Goal: Task Accomplishment & Management: Use online tool/utility

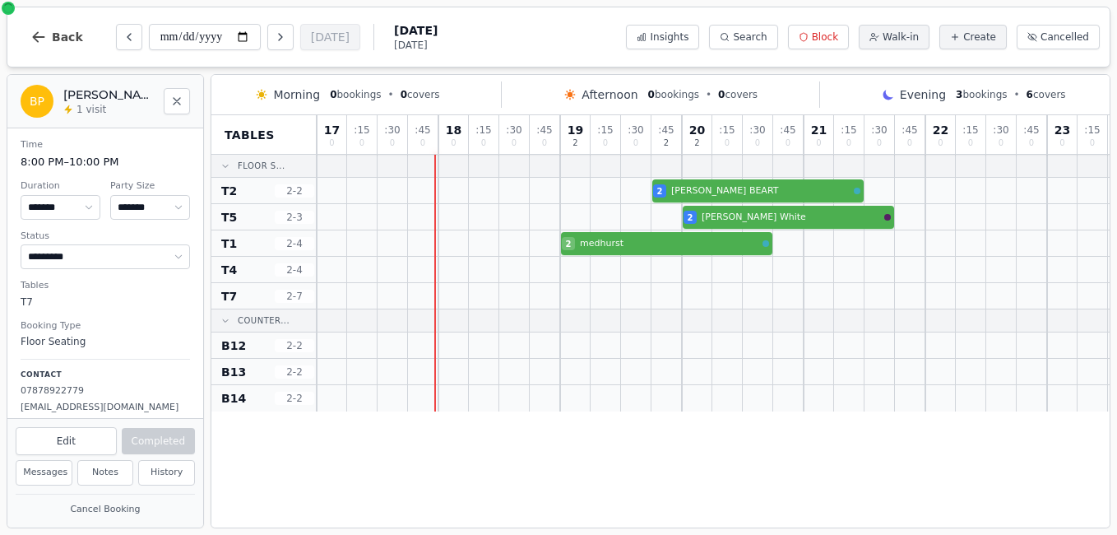
select select "****"
select select "*"
select select "*********"
click at [177, 99] on icon "Close" at bounding box center [176, 101] width 13 height 13
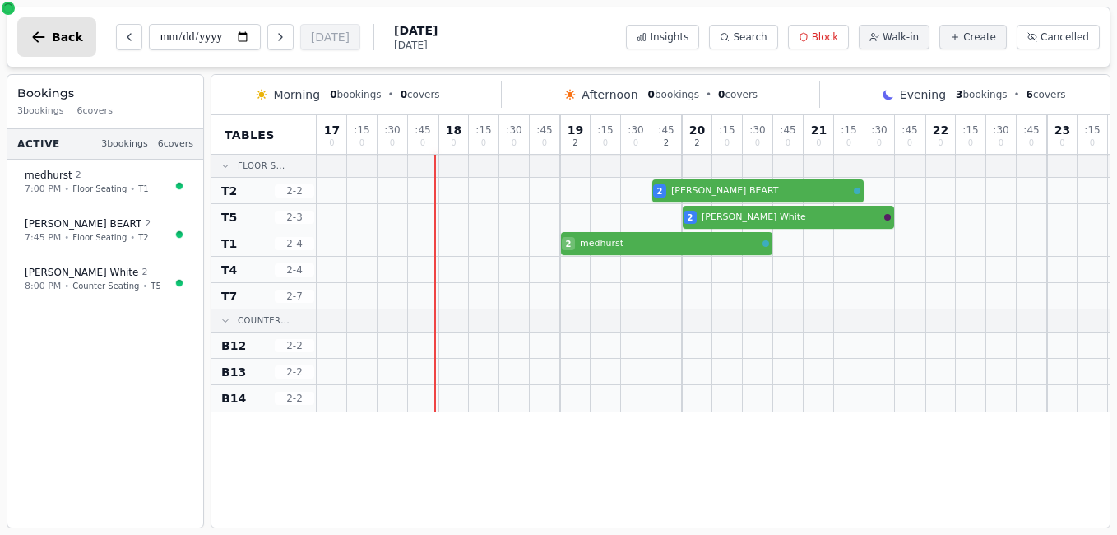
click at [51, 40] on button "Back" at bounding box center [56, 36] width 79 height 39
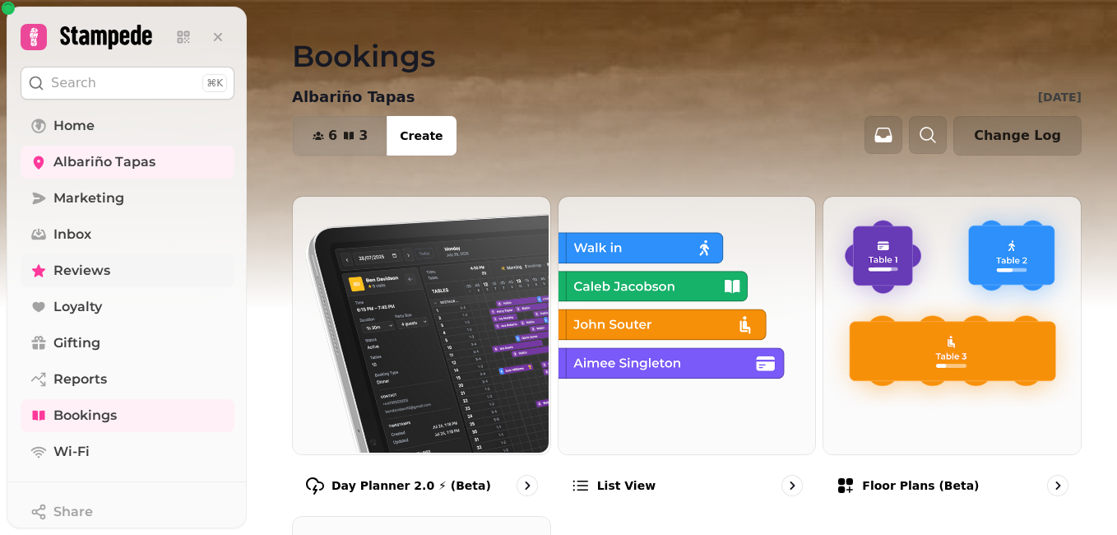
click at [36, 272] on icon at bounding box center [38, 270] width 13 height 12
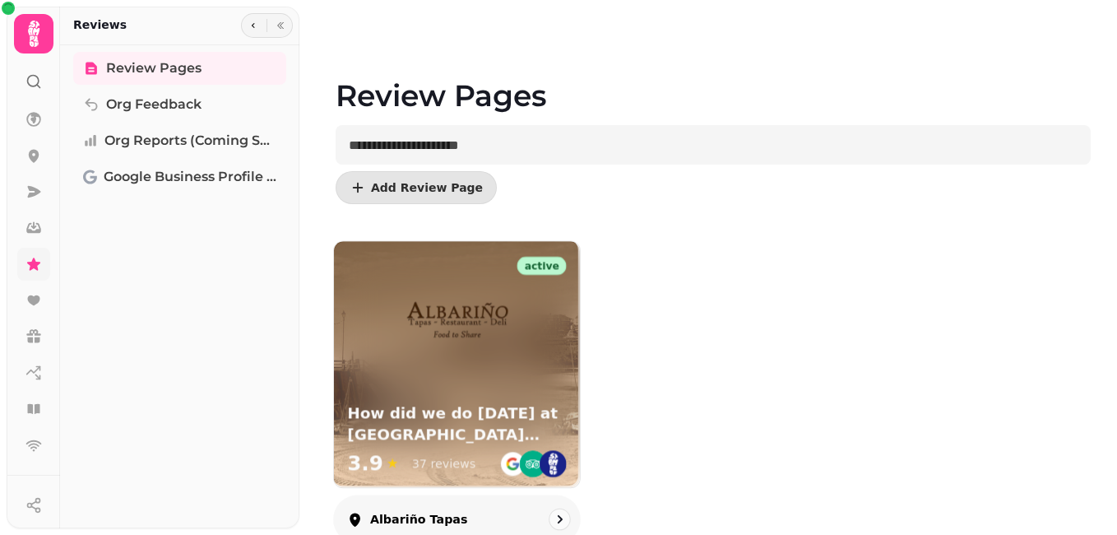
click at [472, 375] on img at bounding box center [457, 322] width 108 height 108
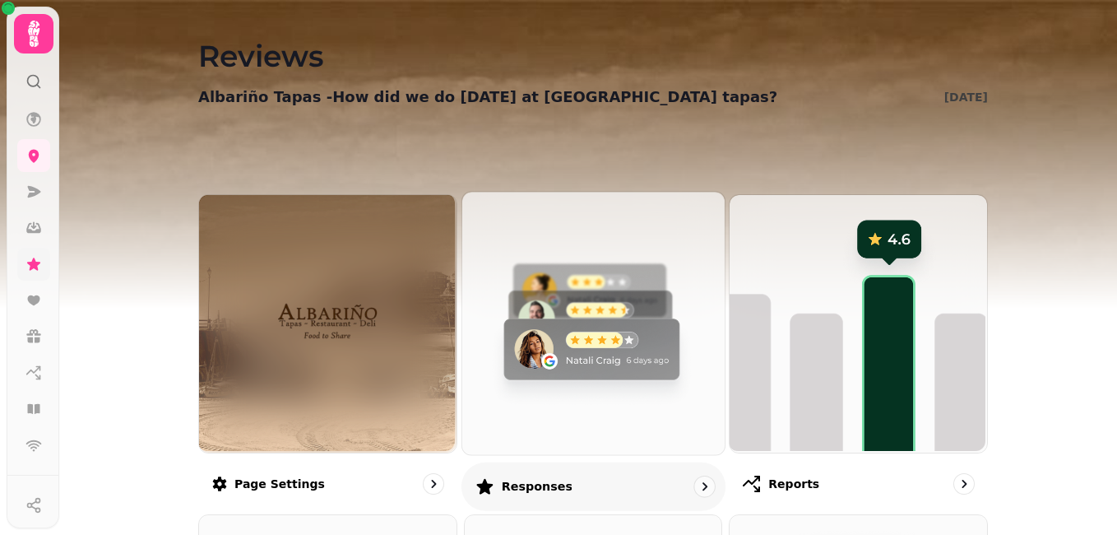
click at [496, 383] on img at bounding box center [591, 321] width 262 height 262
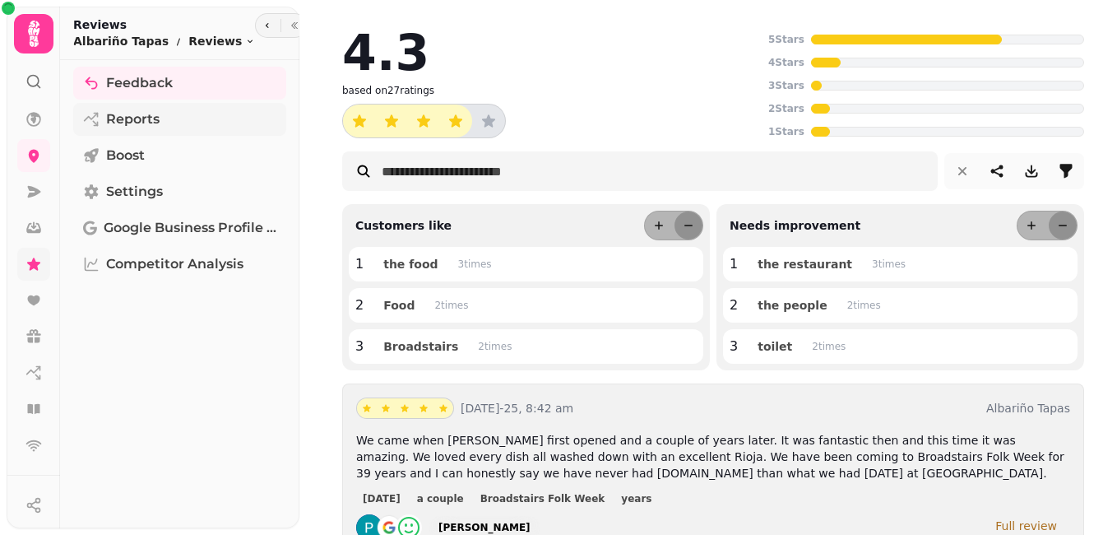
click at [149, 119] on span "Reports" at bounding box center [132, 119] width 53 height 20
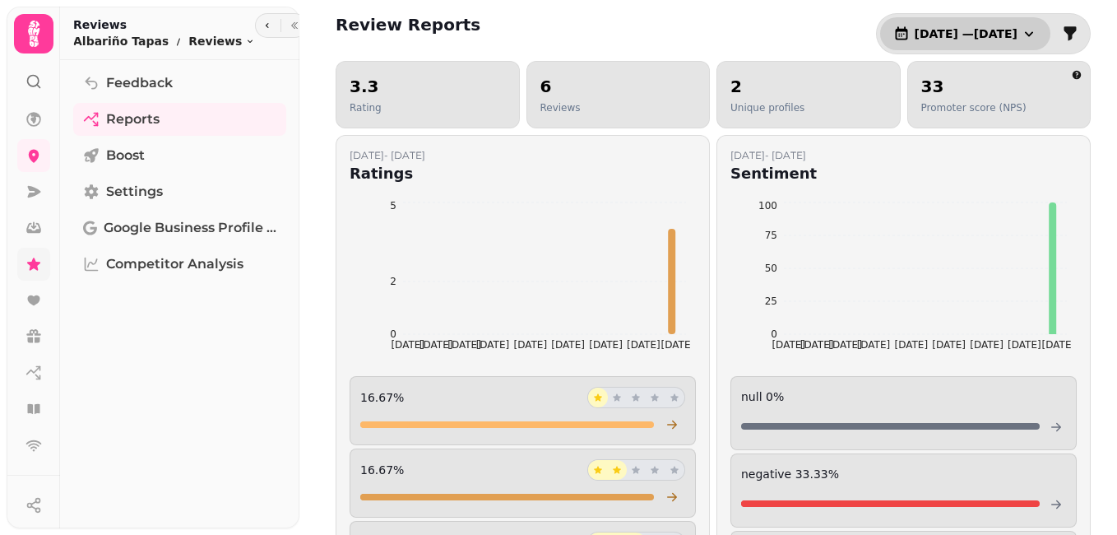
click at [1027, 33] on button "[DATE] — [DATE]" at bounding box center [965, 33] width 170 height 33
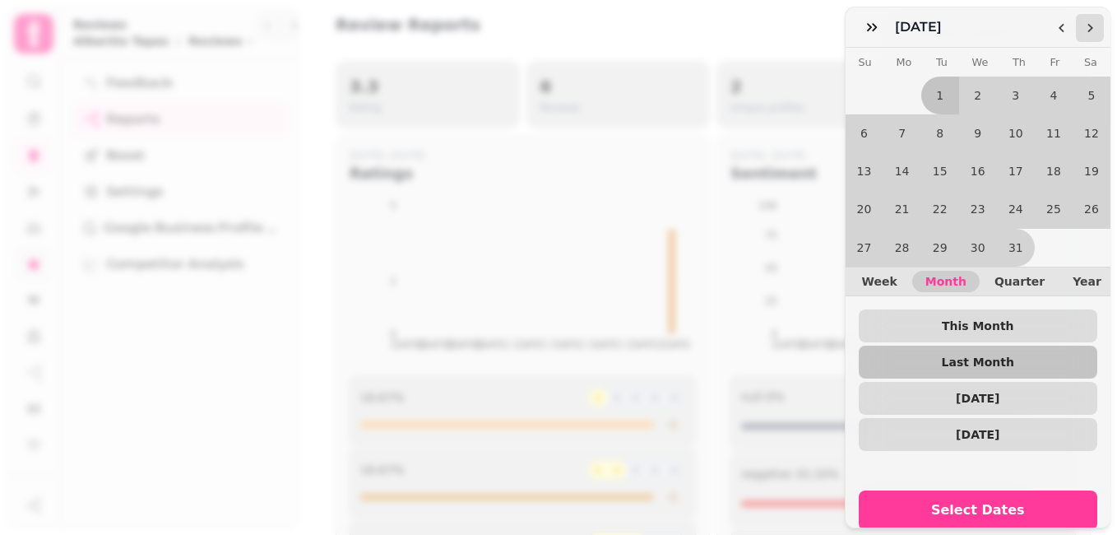
click at [1087, 30] on icon "Go to the Next Month" at bounding box center [1089, 27] width 13 height 13
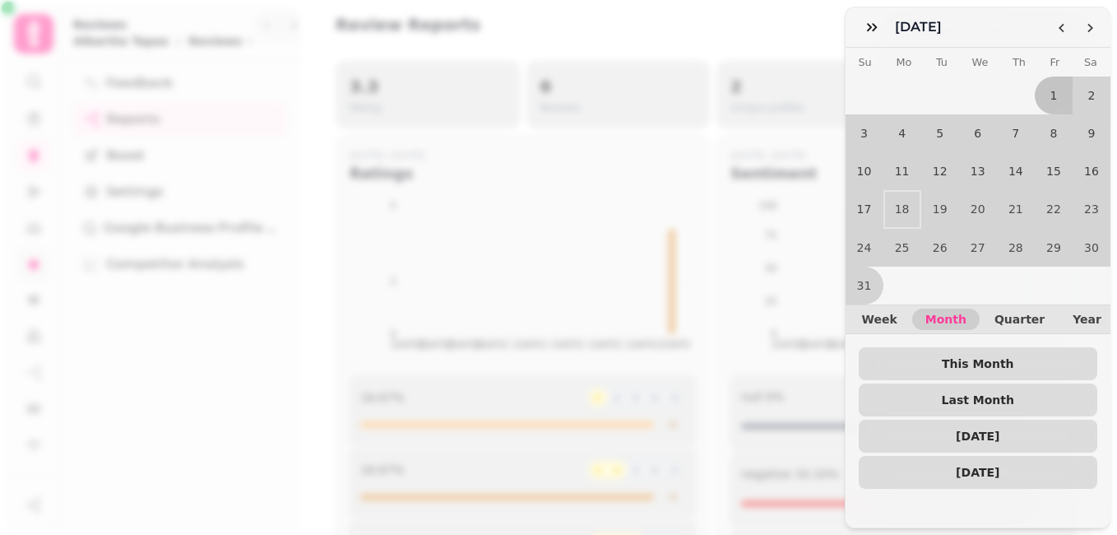
click at [975, 99] on tr "1 2" at bounding box center [979, 95] width 266 height 38
click at [1035, 138] on button "8" at bounding box center [1054, 133] width 38 height 38
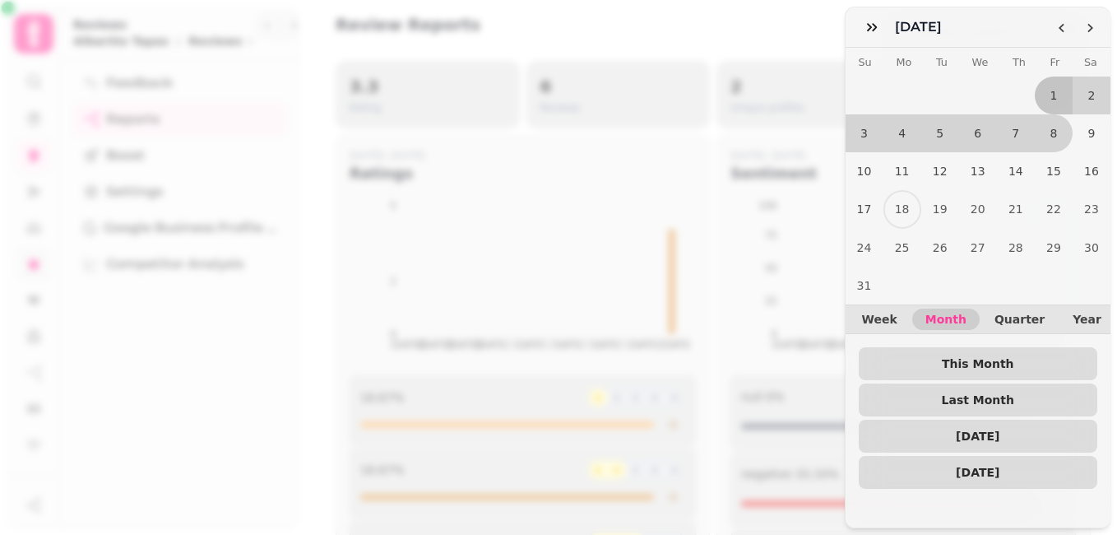
click at [1000, 81] on tr "1 2" at bounding box center [979, 95] width 266 height 38
click at [999, 86] on tr "1 2" at bounding box center [979, 95] width 266 height 38
click at [1044, 91] on button "1" at bounding box center [1054, 95] width 38 height 38
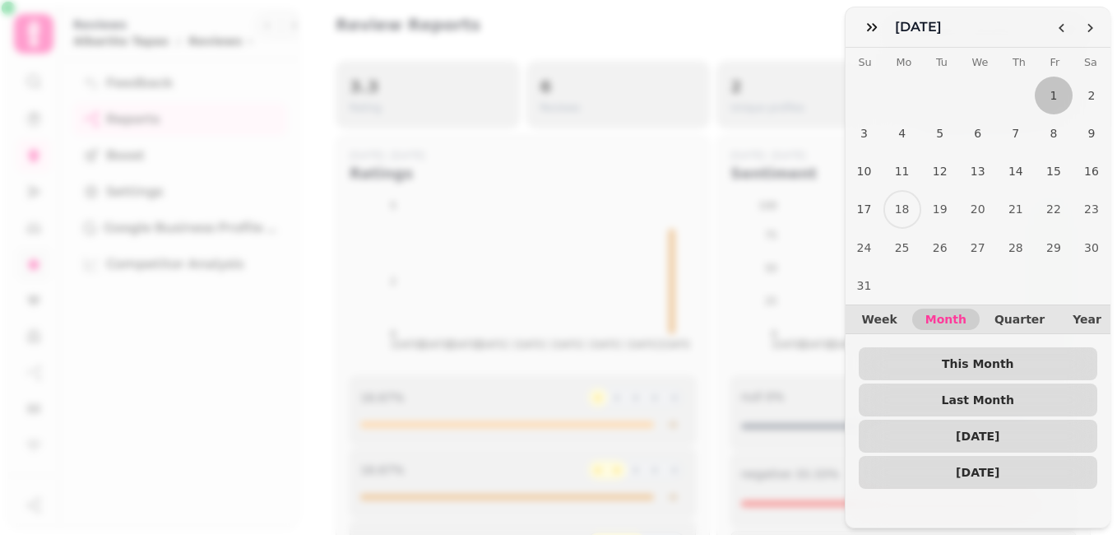
click at [1022, 89] on tr "1 2" at bounding box center [979, 95] width 266 height 38
click at [936, 111] on tr "1 2" at bounding box center [979, 95] width 266 height 38
click at [1035, 97] on button "1" at bounding box center [1054, 95] width 38 height 38
click at [1047, 105] on button "1" at bounding box center [1054, 95] width 38 height 38
click at [1076, 165] on button "16" at bounding box center [1092, 171] width 38 height 38
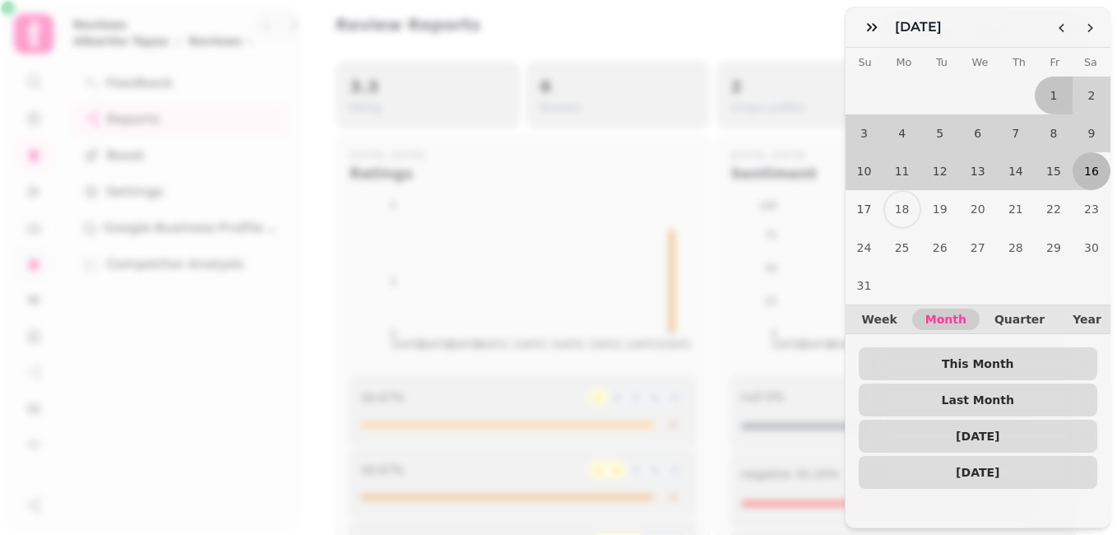
click at [1076, 165] on button "16" at bounding box center [1092, 171] width 38 height 38
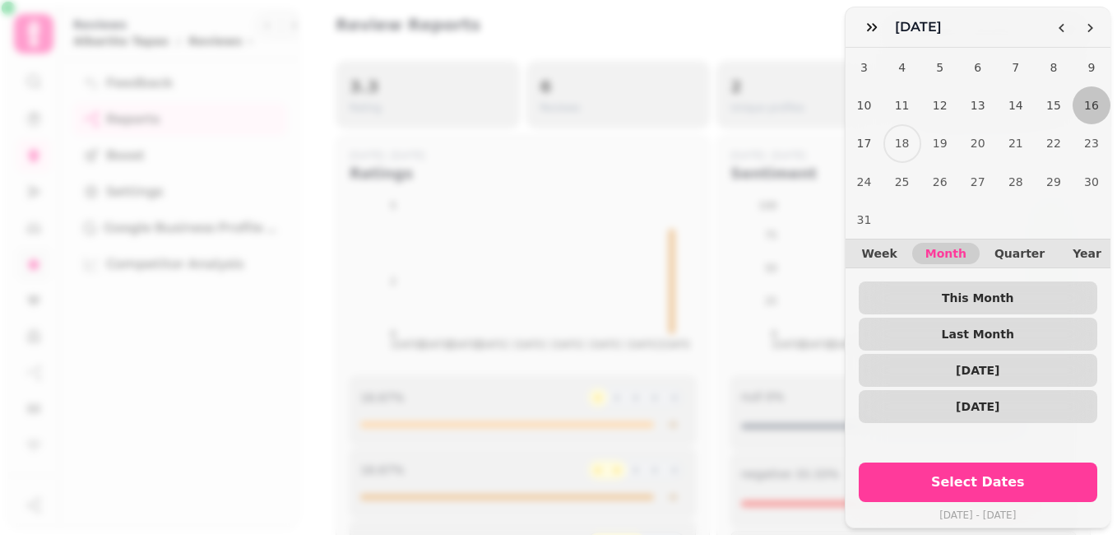
scroll to position [72, 0]
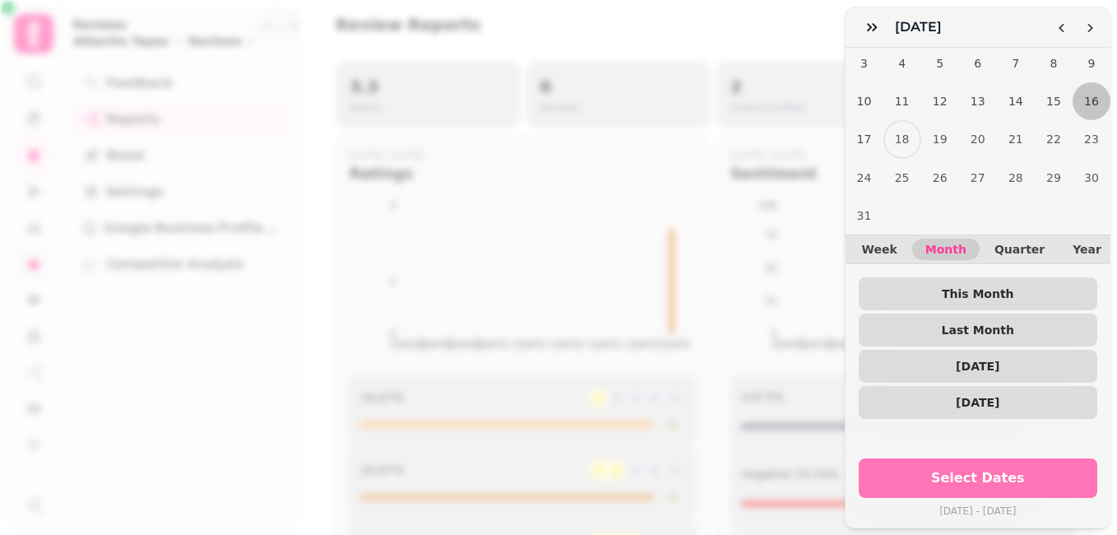
click at [1022, 471] on span "Select Dates" at bounding box center [978, 477] width 200 height 13
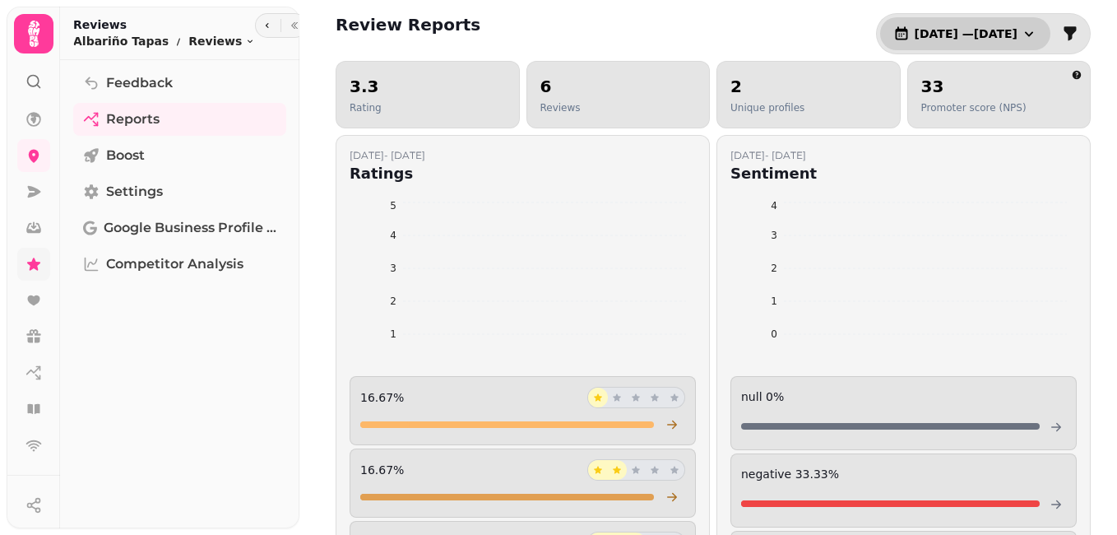
click at [1021, 31] on icon "button" at bounding box center [1029, 33] width 16 height 16
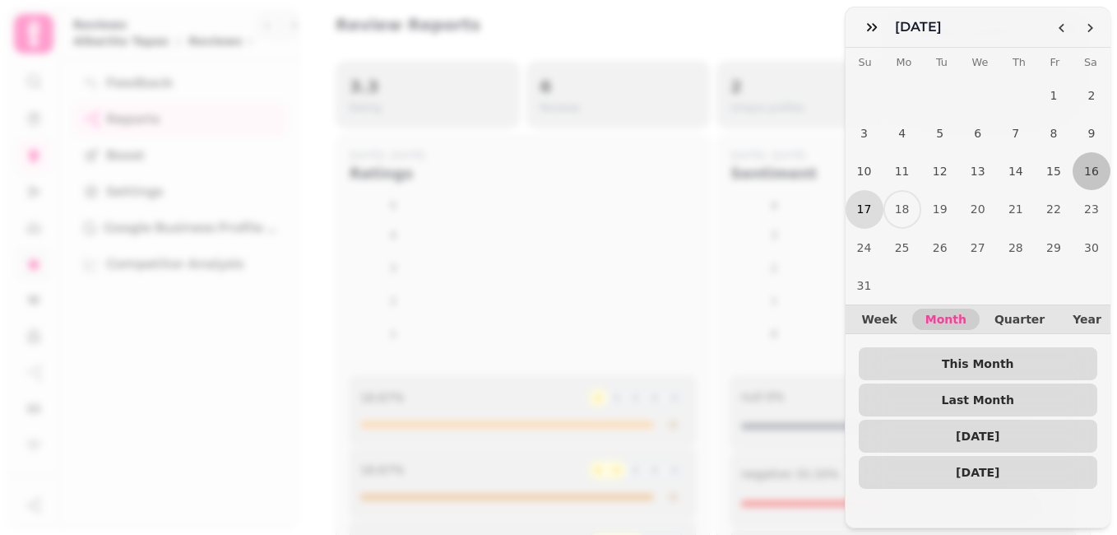
click at [866, 197] on button "17" at bounding box center [865, 209] width 38 height 38
click at [1073, 159] on button "16" at bounding box center [1092, 171] width 38 height 38
click at [865, 206] on button "17" at bounding box center [865, 209] width 38 height 38
click at [865, 205] on button "17" at bounding box center [865, 209] width 38 height 38
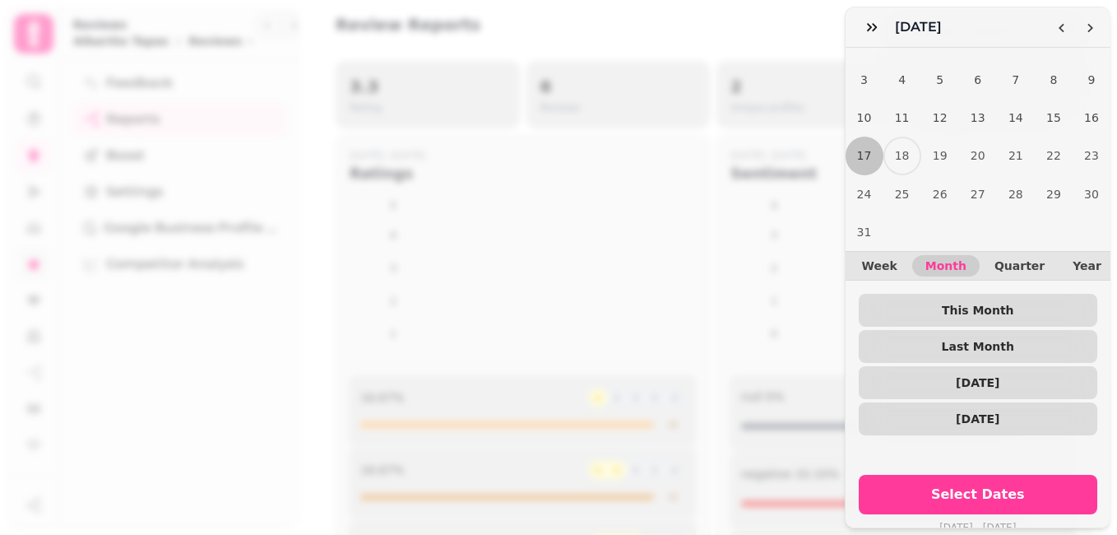
scroll to position [72, 0]
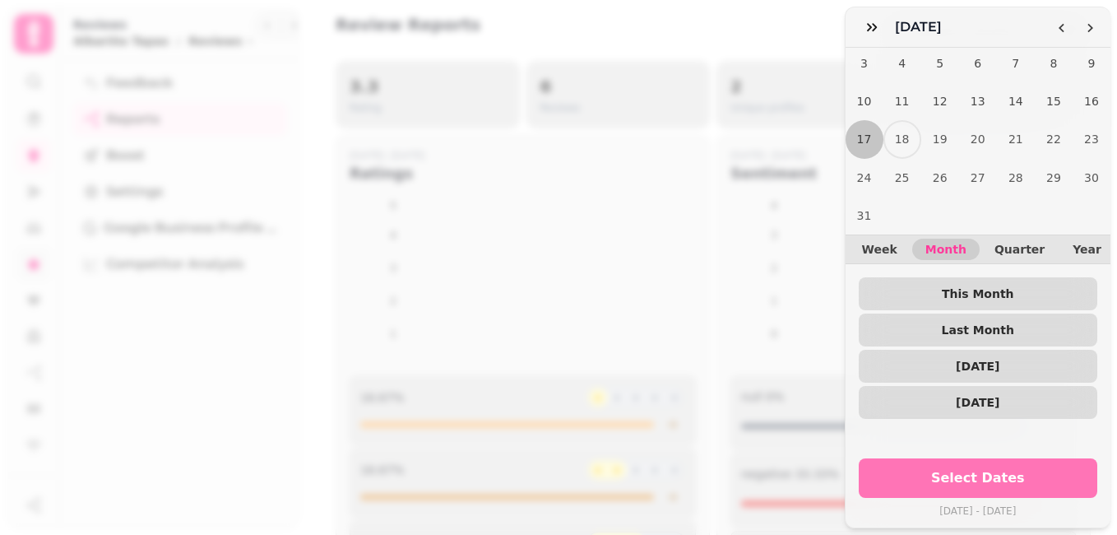
click at [1015, 471] on span "Select Dates" at bounding box center [978, 477] width 200 height 13
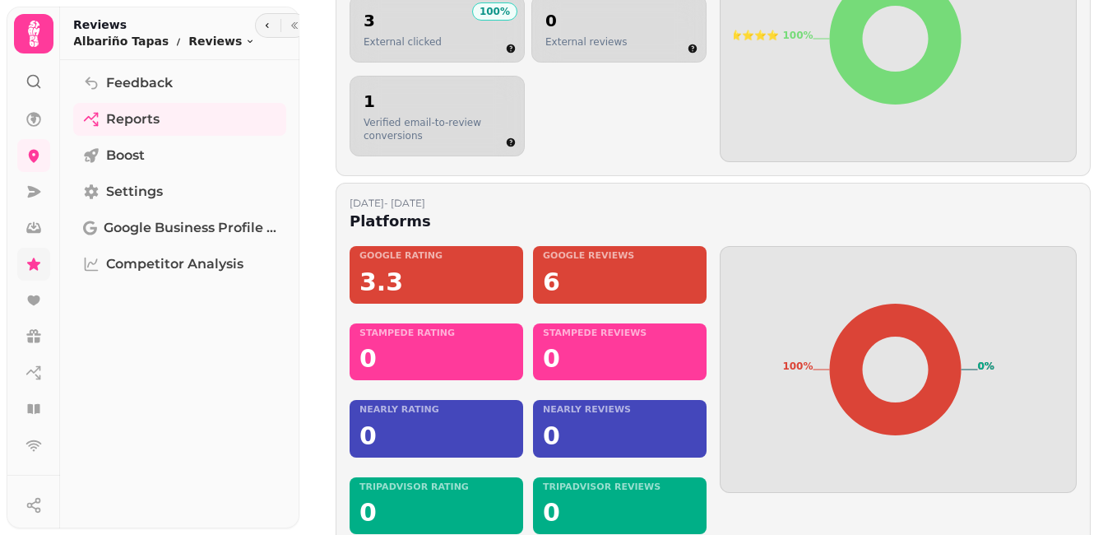
scroll to position [1188, 0]
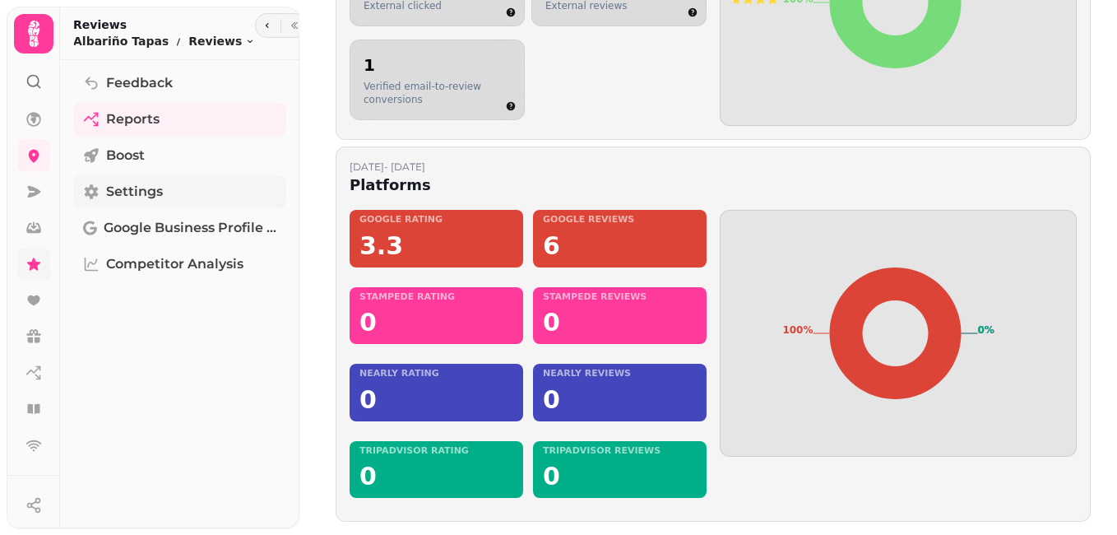
click at [146, 188] on span "Settings" at bounding box center [134, 192] width 57 height 20
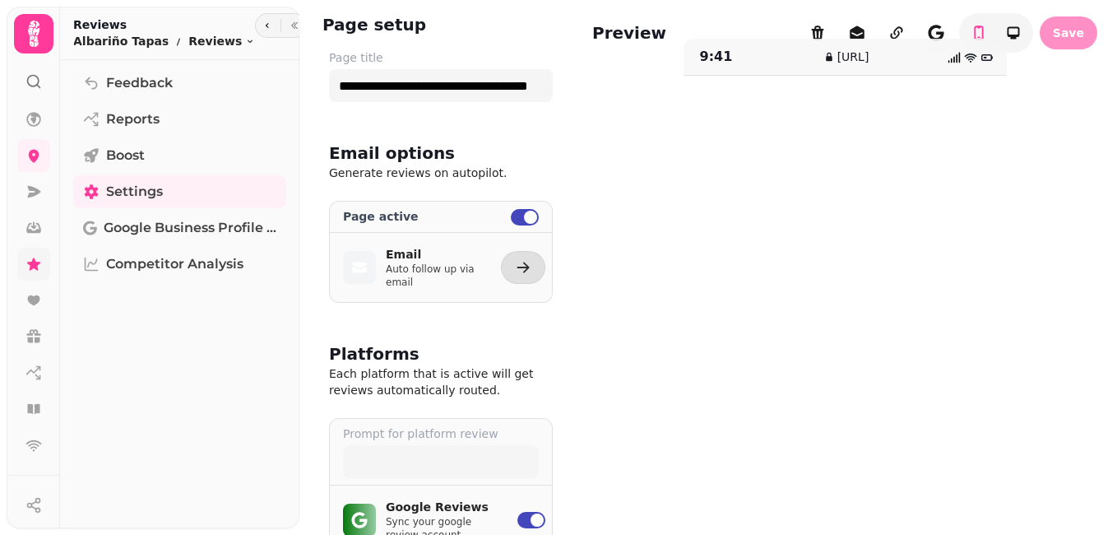
click at [424, 266] on p "Auto follow up via email" at bounding box center [433, 275] width 95 height 26
select select "**********"
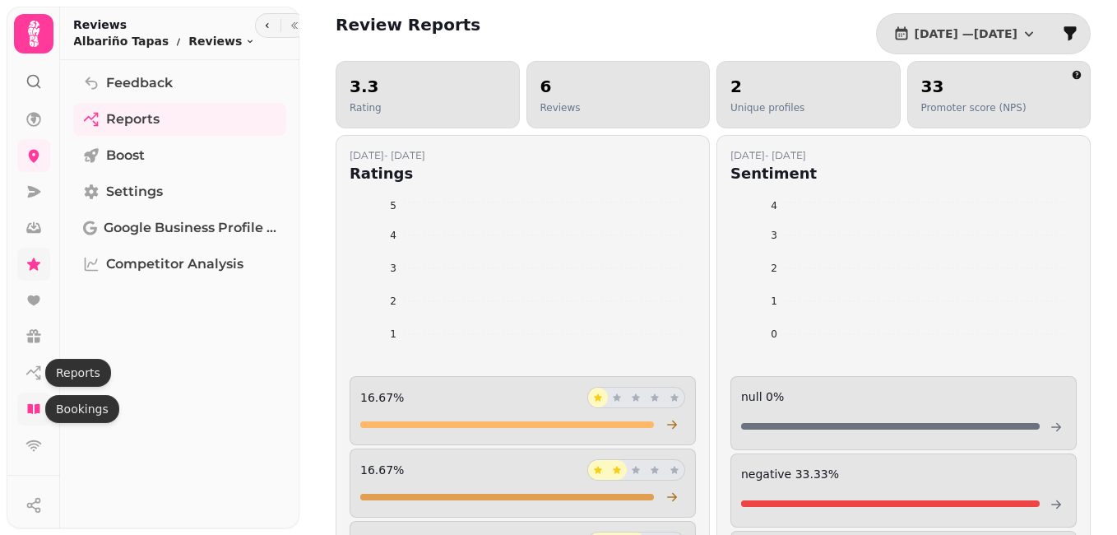
click at [38, 404] on icon at bounding box center [33, 409] width 12 height 10
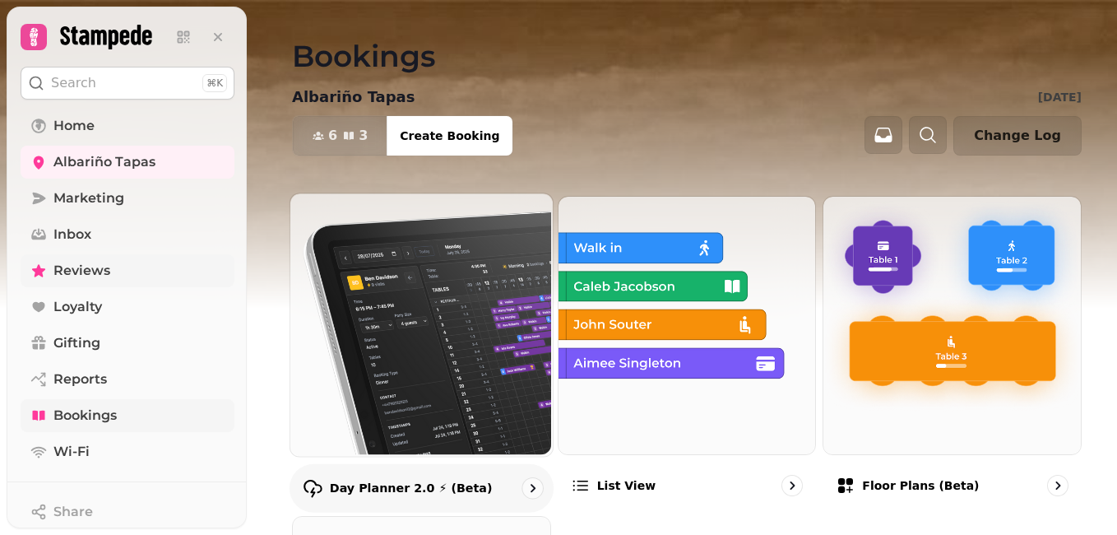
click at [384, 418] on img at bounding box center [420, 323] width 262 height 262
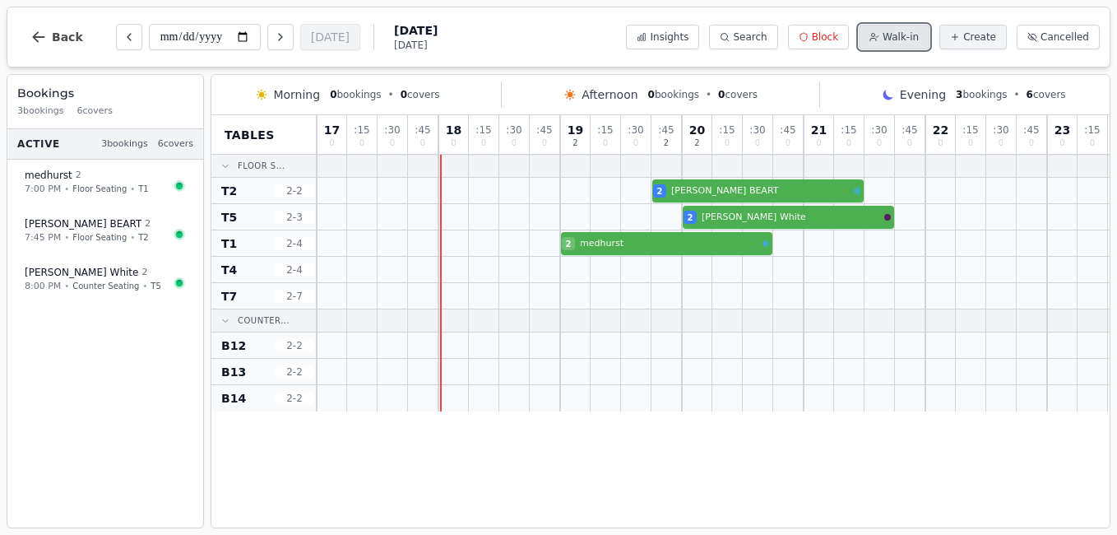
click at [902, 43] on span "Walk-in" at bounding box center [901, 36] width 36 height 13
select select "*"
select select "****"
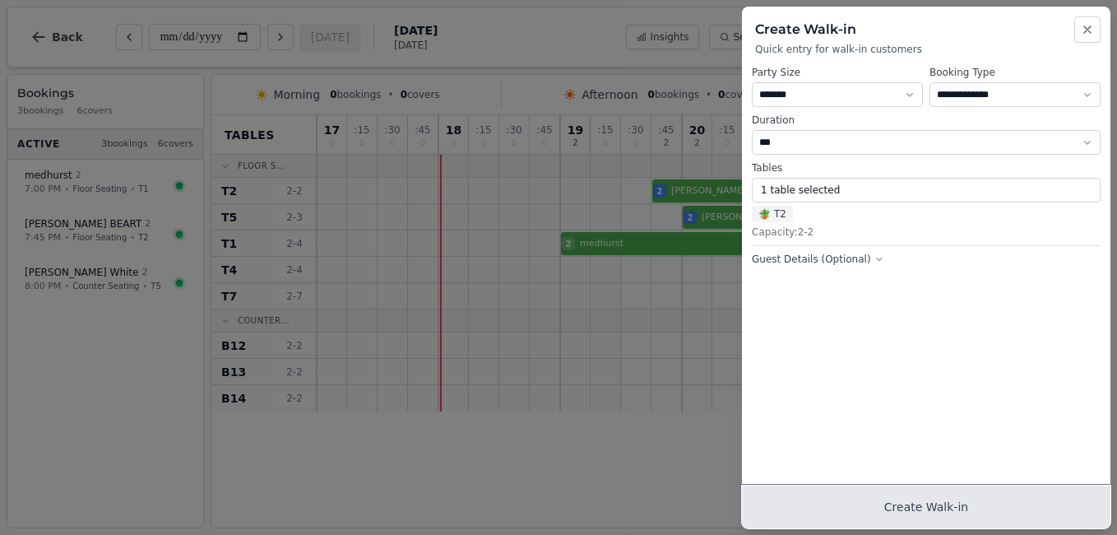
click at [952, 516] on button "Create Walk-in" at bounding box center [926, 506] width 369 height 43
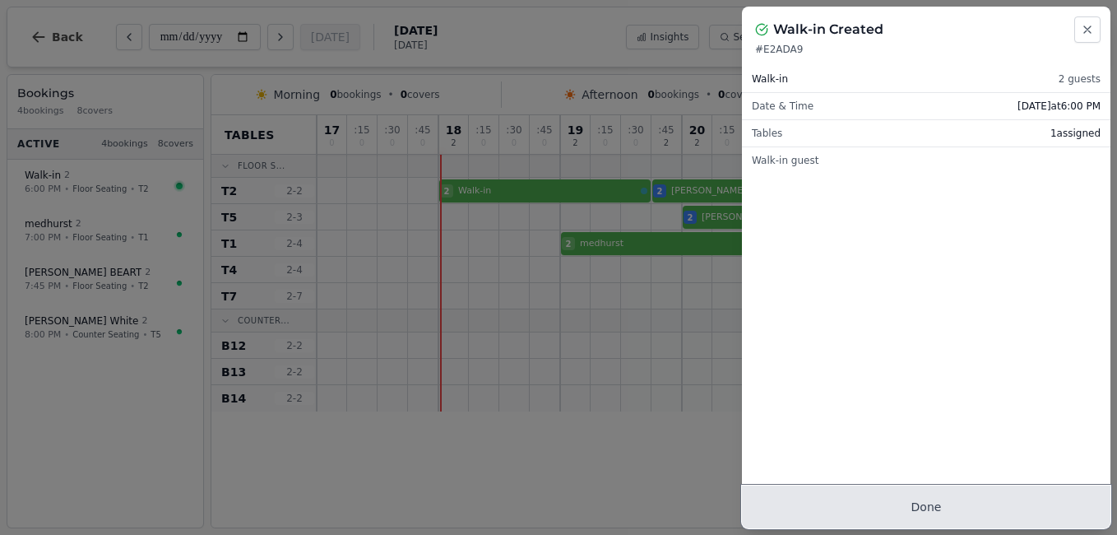
click at [814, 522] on button "Done" at bounding box center [926, 506] width 369 height 43
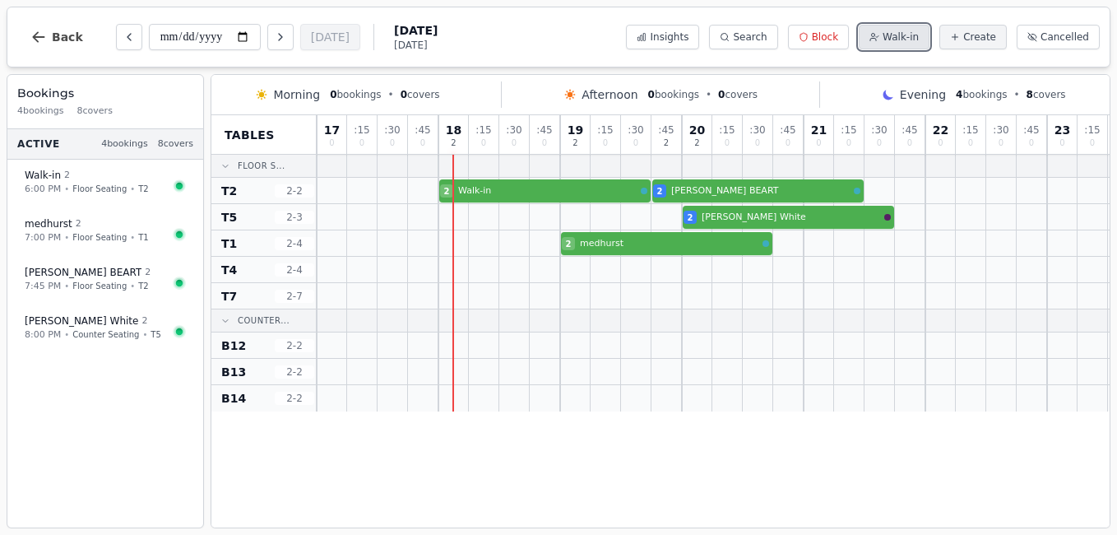
click at [908, 39] on span "Walk-in" at bounding box center [901, 36] width 36 height 13
select select "*"
select select "****"
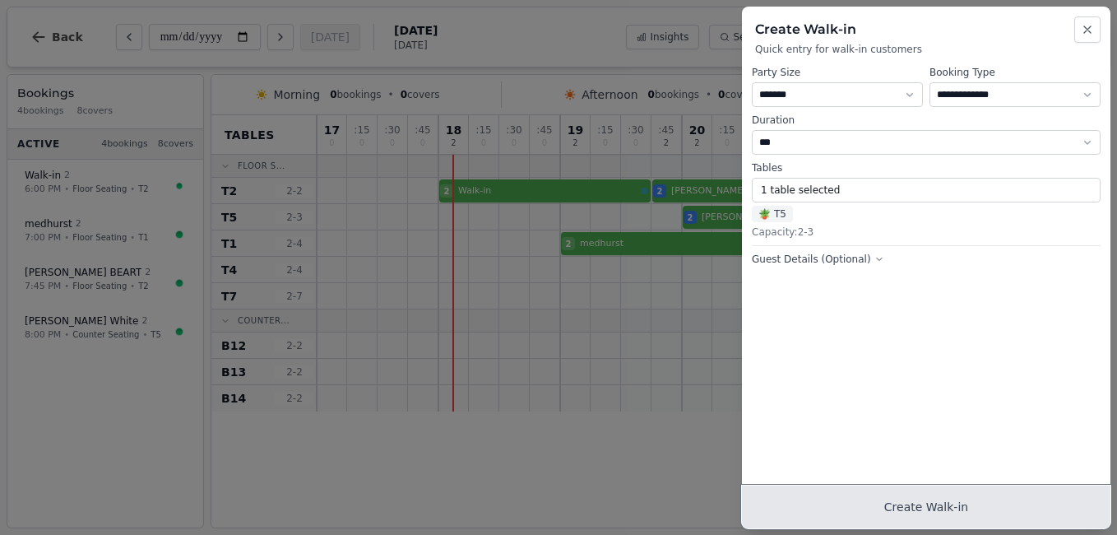
click at [917, 508] on button "Create Walk-in" at bounding box center [926, 506] width 369 height 43
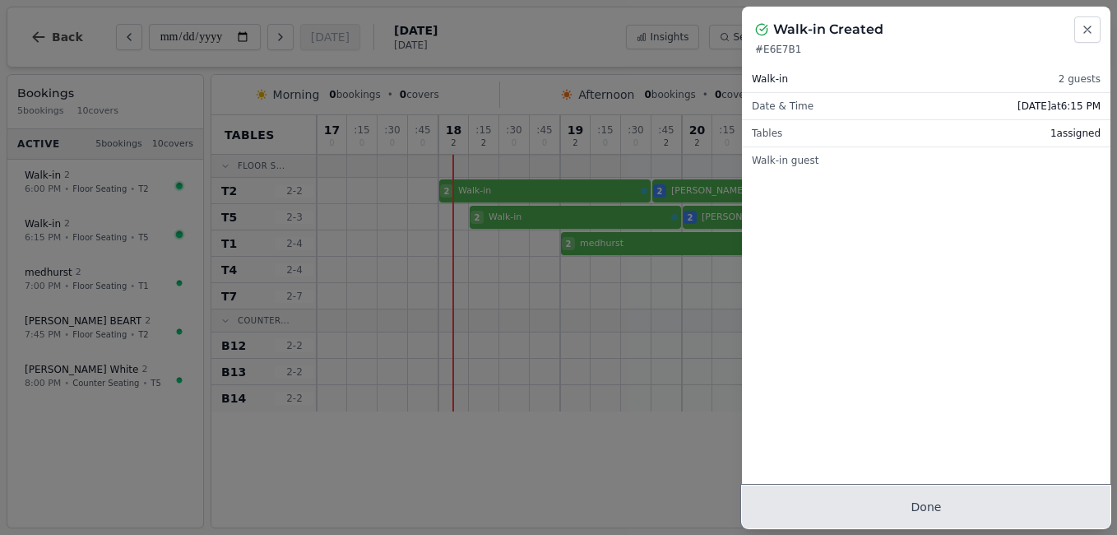
click at [917, 508] on button "Done" at bounding box center [926, 506] width 369 height 43
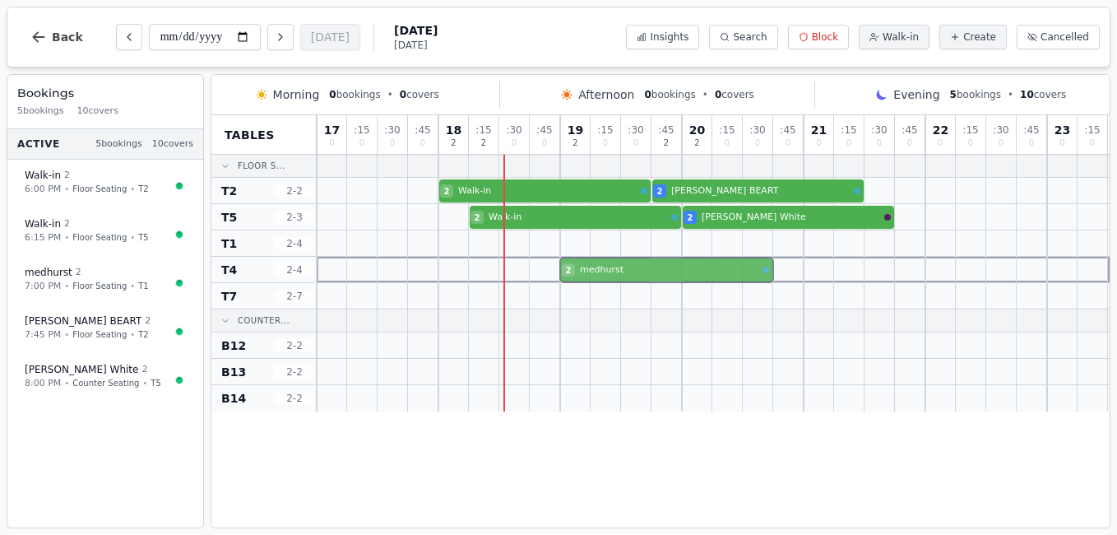
drag, startPoint x: 664, startPoint y: 246, endPoint x: 664, endPoint y: 268, distance: 22.2
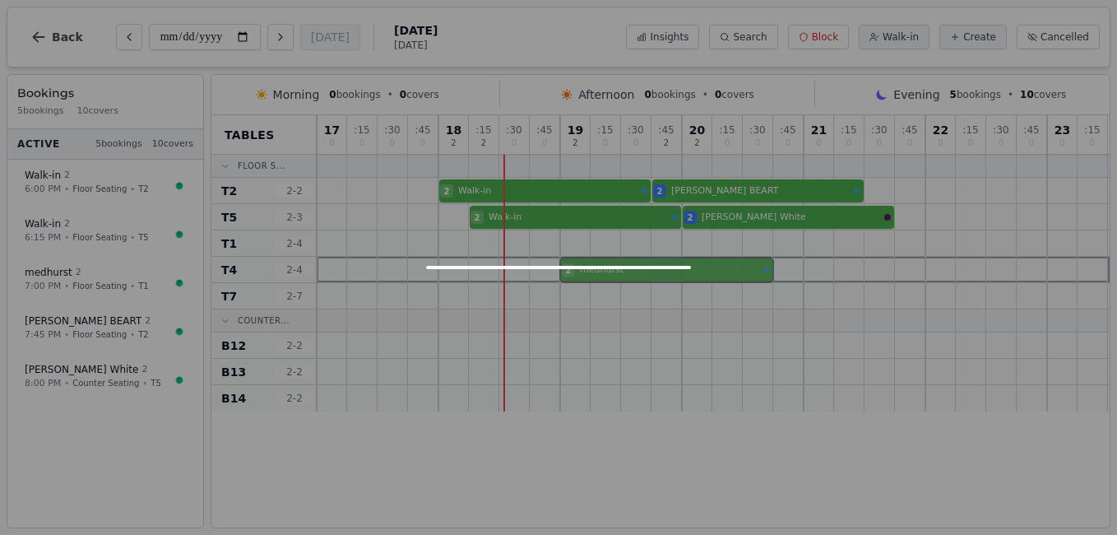
click at [664, 268] on div "17 0 : 15 0 : 30 0 : 45 0 18 2 : 15 2 : 30 0 : 45 0 19 2 : 15 0 : 30 0 : 45 2 2…" at bounding box center [713, 263] width 793 height 296
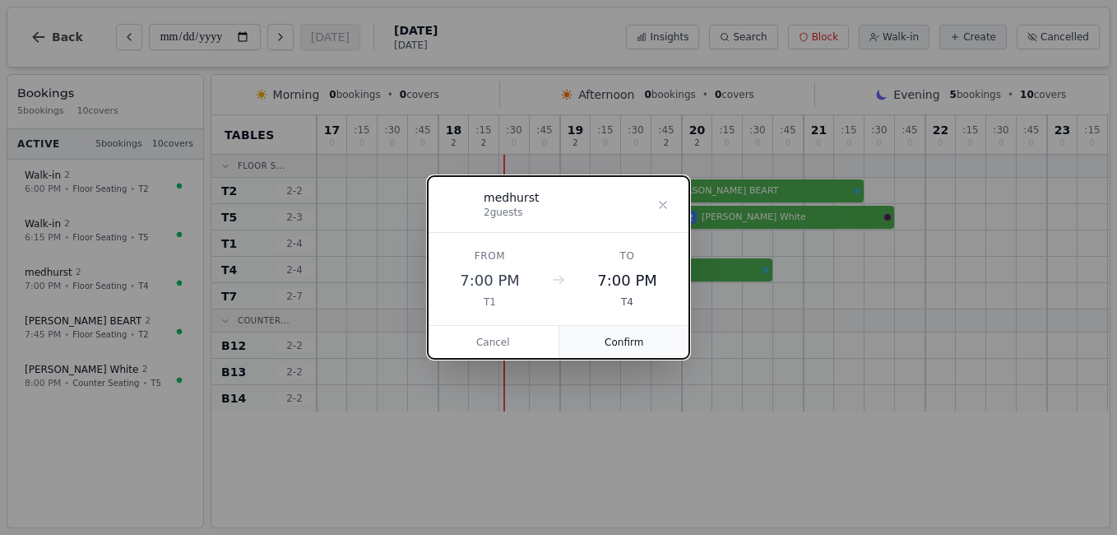
click at [633, 340] on button "Confirm" at bounding box center [624, 342] width 131 height 33
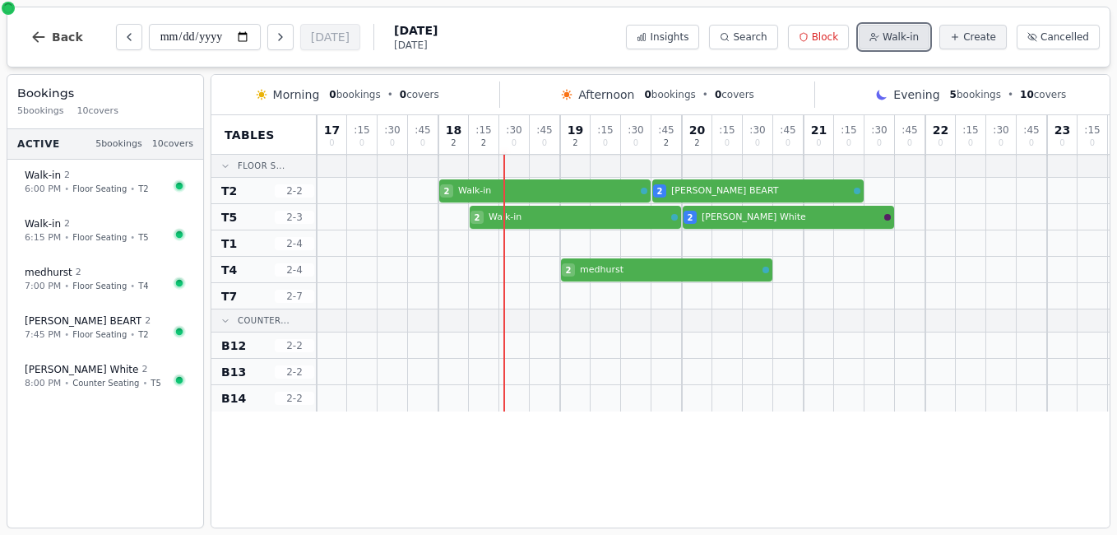
click at [913, 39] on span "Walk-in" at bounding box center [901, 36] width 36 height 13
select select "*"
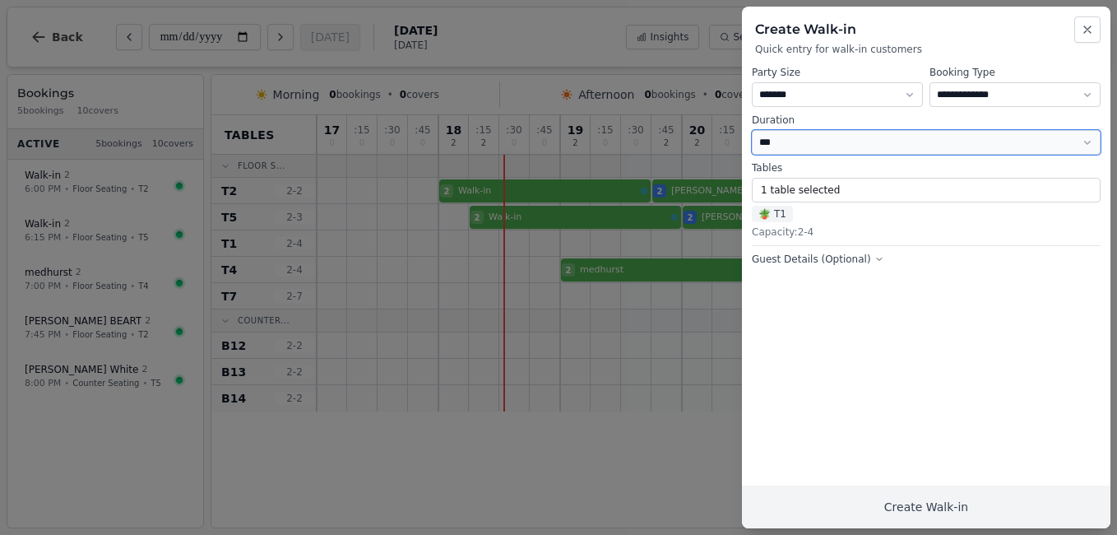
click at [849, 148] on select "*** *** *** ** ****** ****** ****** **" at bounding box center [926, 142] width 349 height 25
select select "****"
click at [752, 130] on select "*** *** *** ** ****** ****** ****** **" at bounding box center [926, 142] width 349 height 25
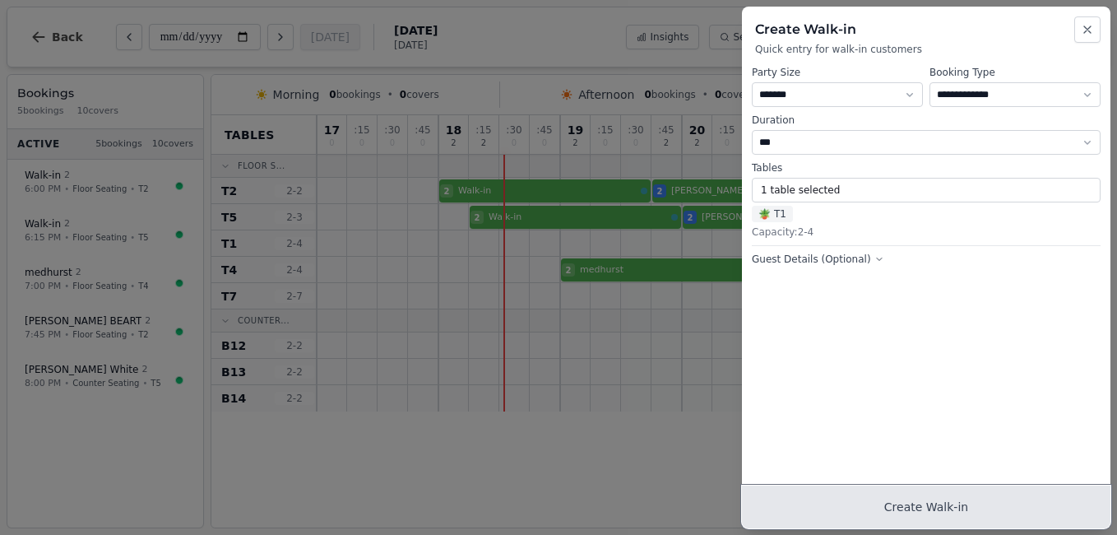
click at [908, 509] on button "Create Walk-in" at bounding box center [926, 506] width 369 height 43
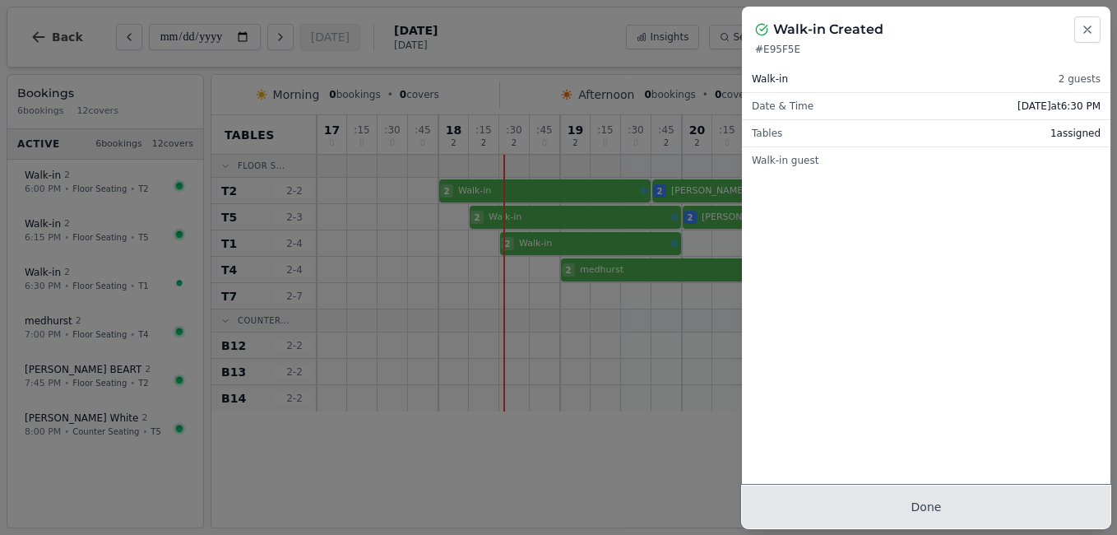
click at [908, 509] on button "Done" at bounding box center [926, 506] width 369 height 43
